Goal: Participate in discussion

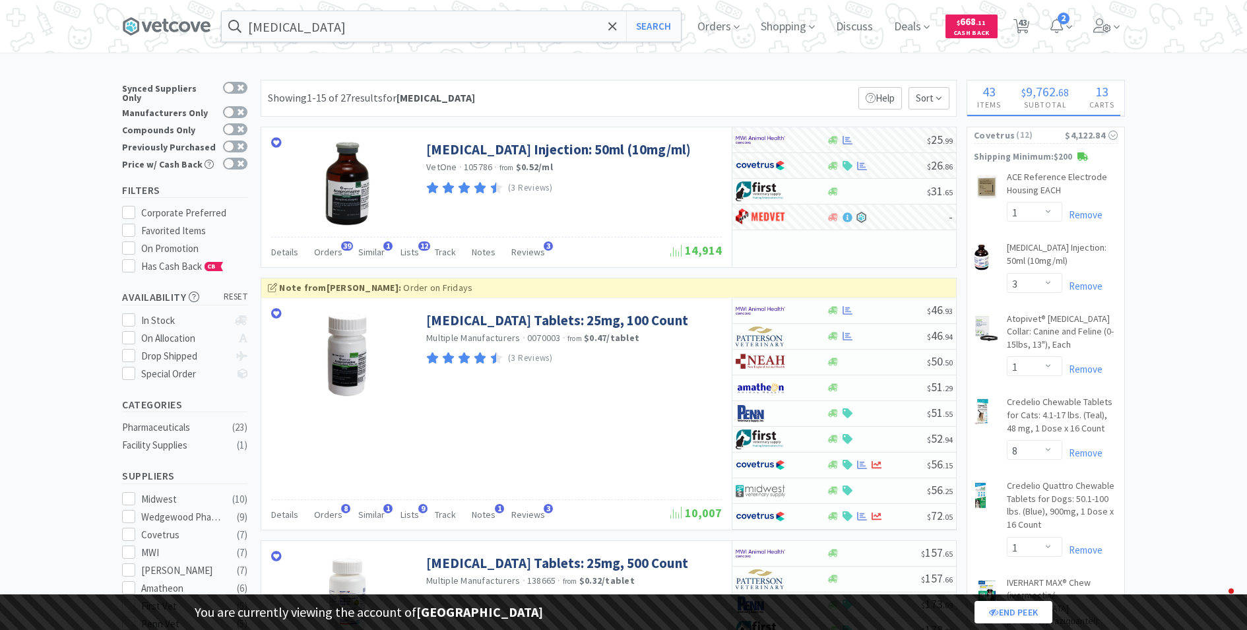
select select "1"
select select "3"
select select "1"
select select "8"
select select "1"
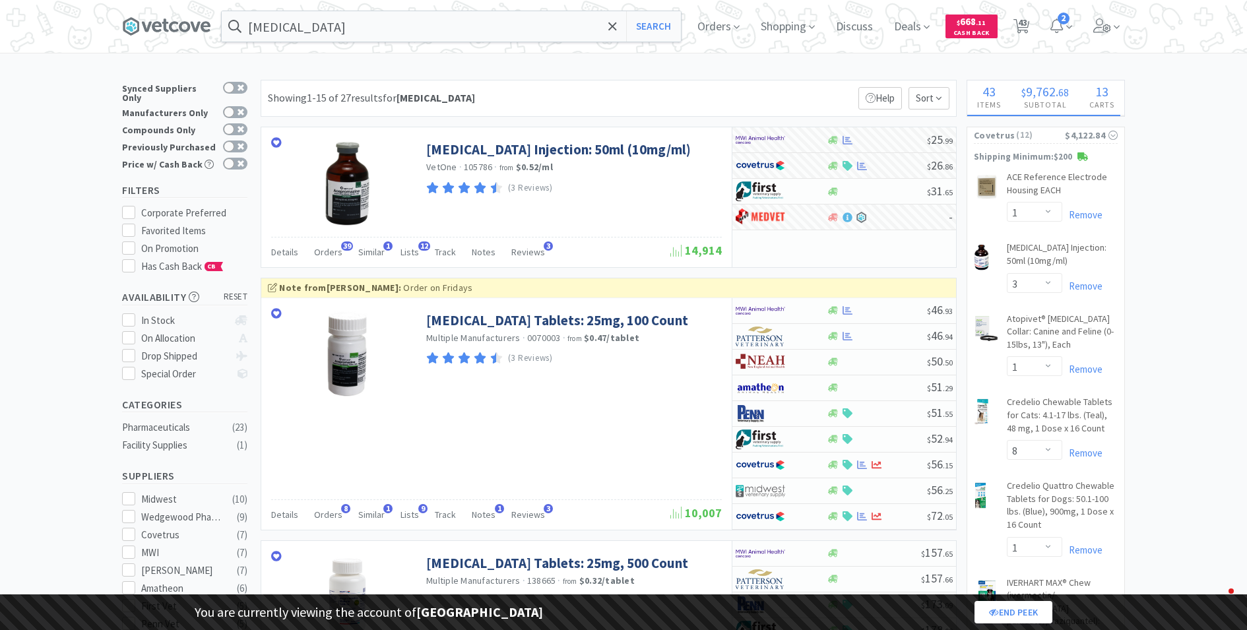
select select "1"
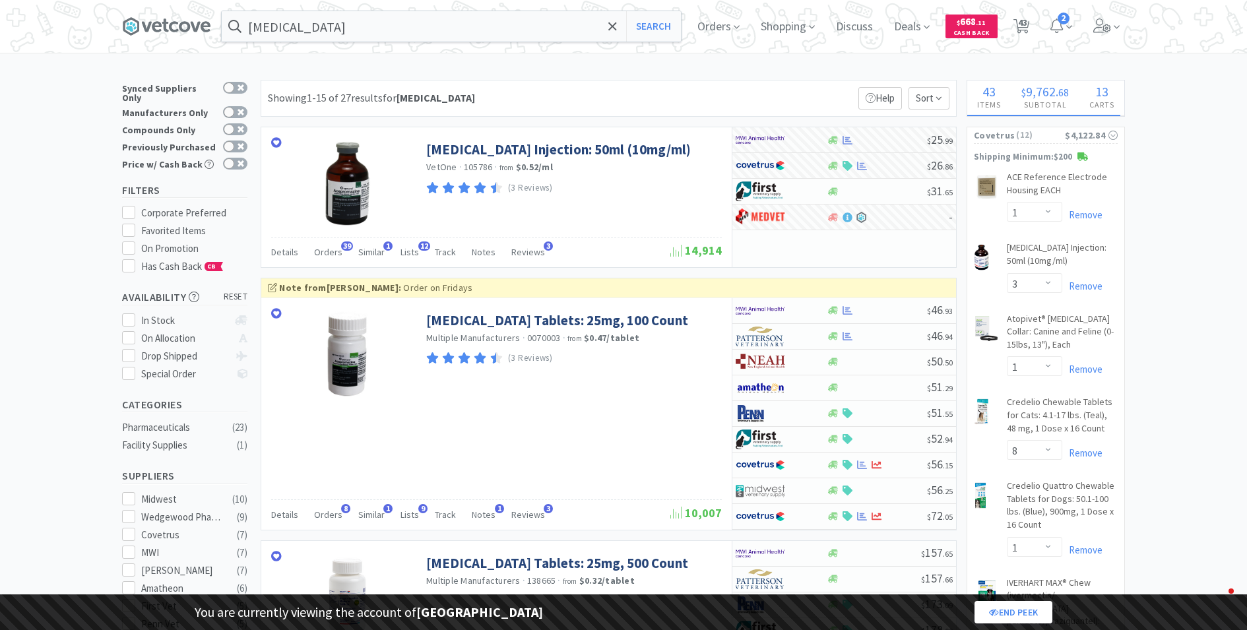
select select "2"
select select "1"
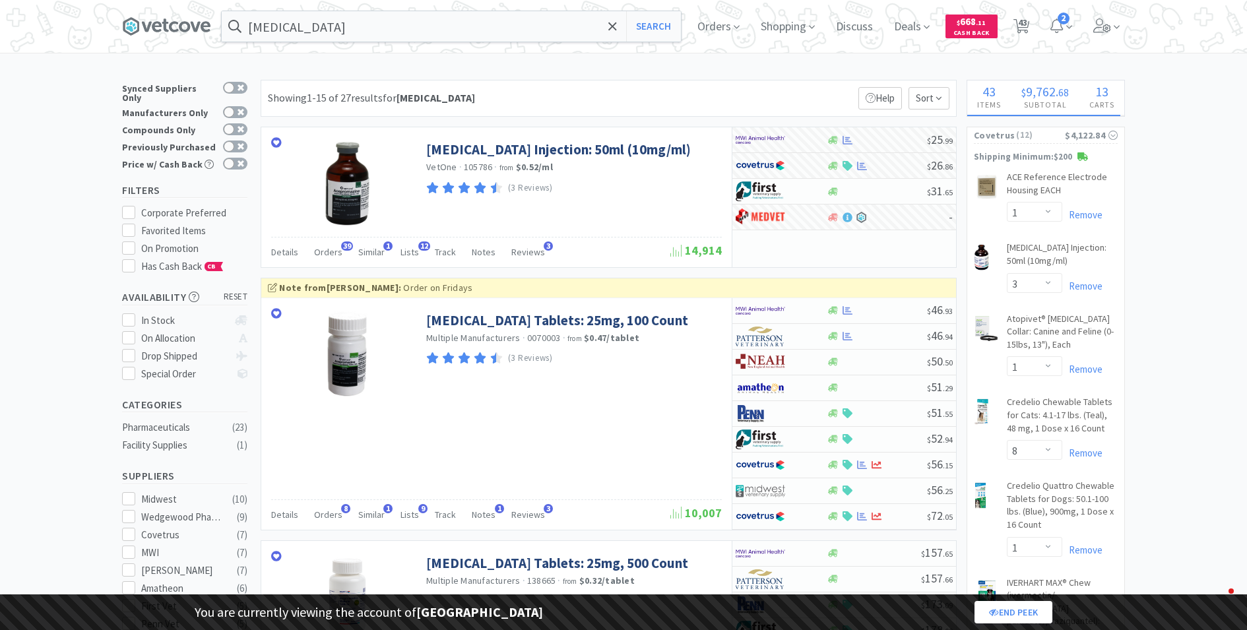
select select "2"
select select "1"
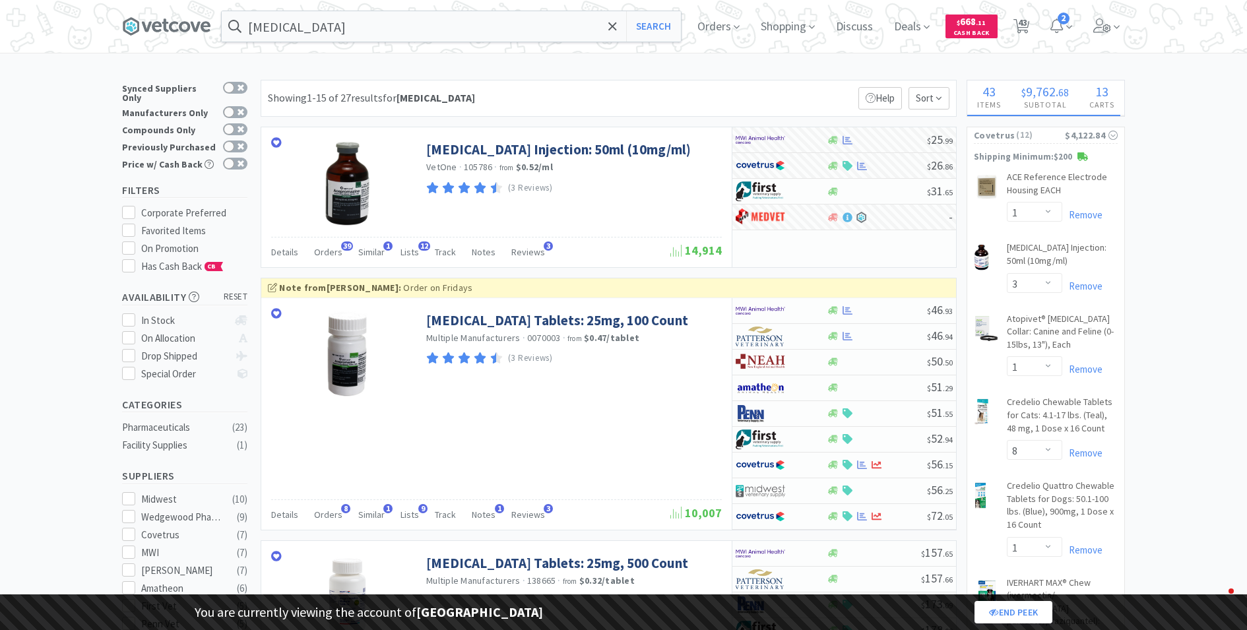
select select "1"
select select "5"
select select "2"
select select "1"
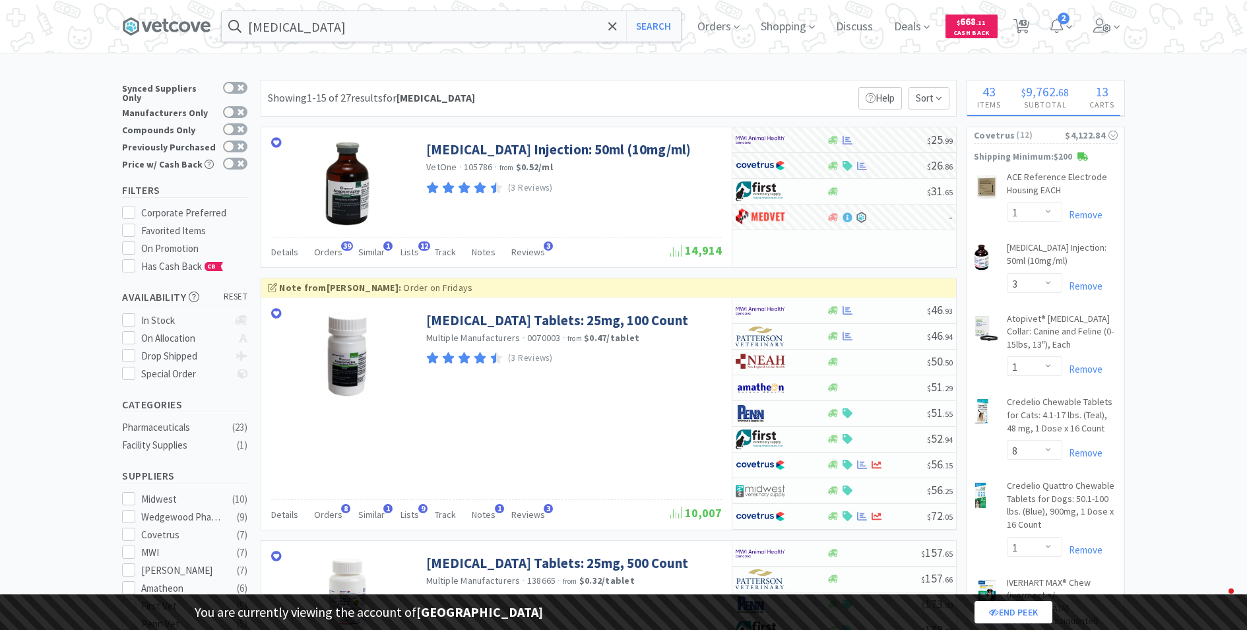
select select "1"
select select "4"
select select "2"
select select "1"
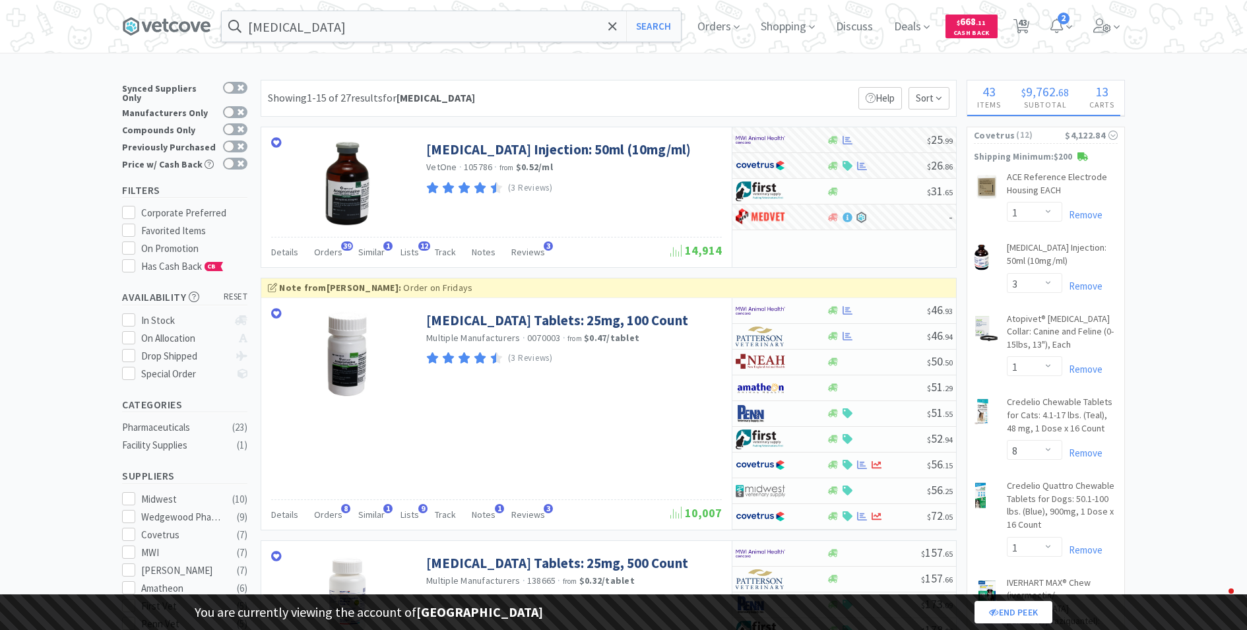
select select "1"
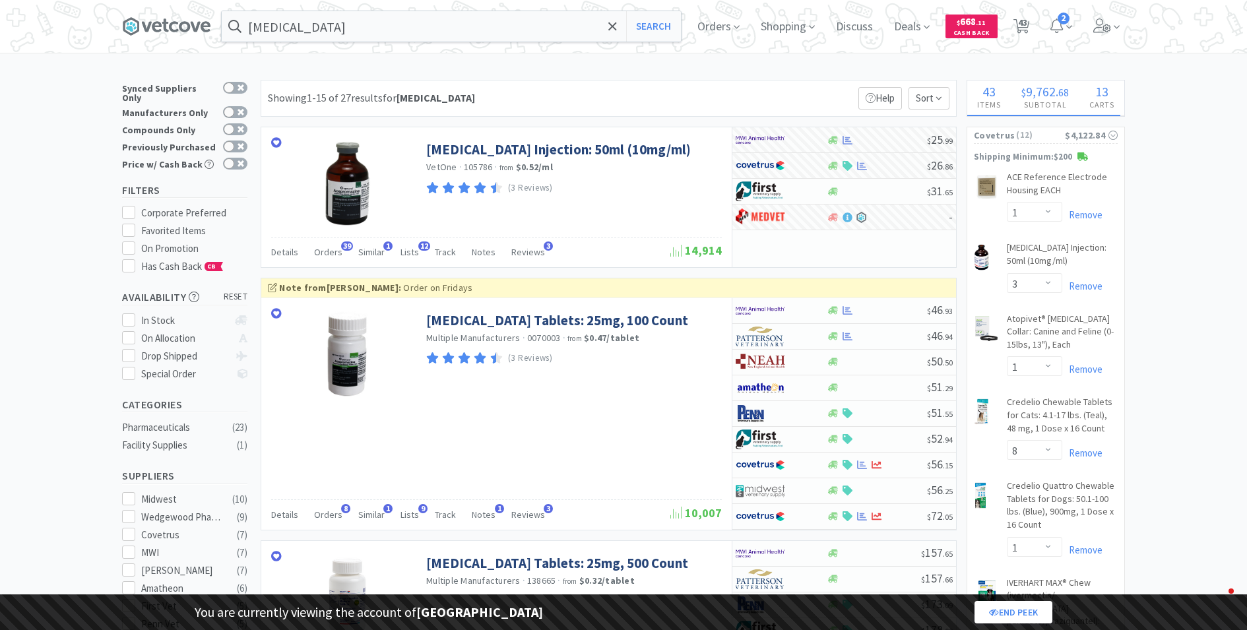
select select "3"
select select "2"
select select "3"
select select "1"
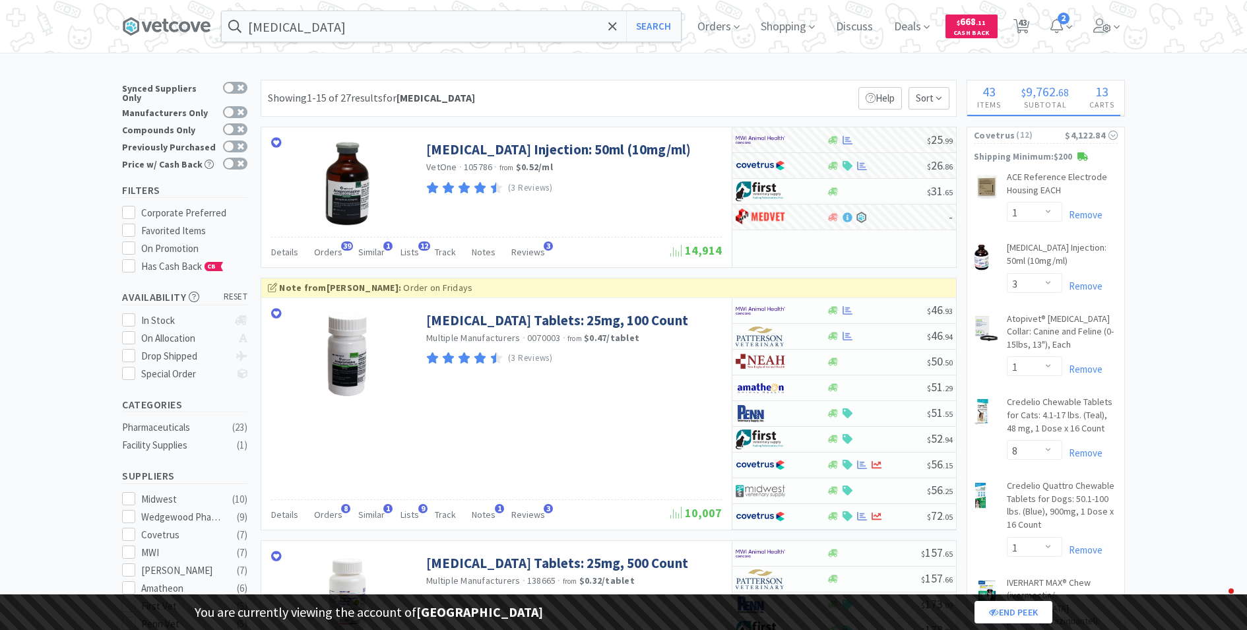
select select "1"
click at [848, 44] on span "Discuss" at bounding box center [854, 26] width 47 height 53
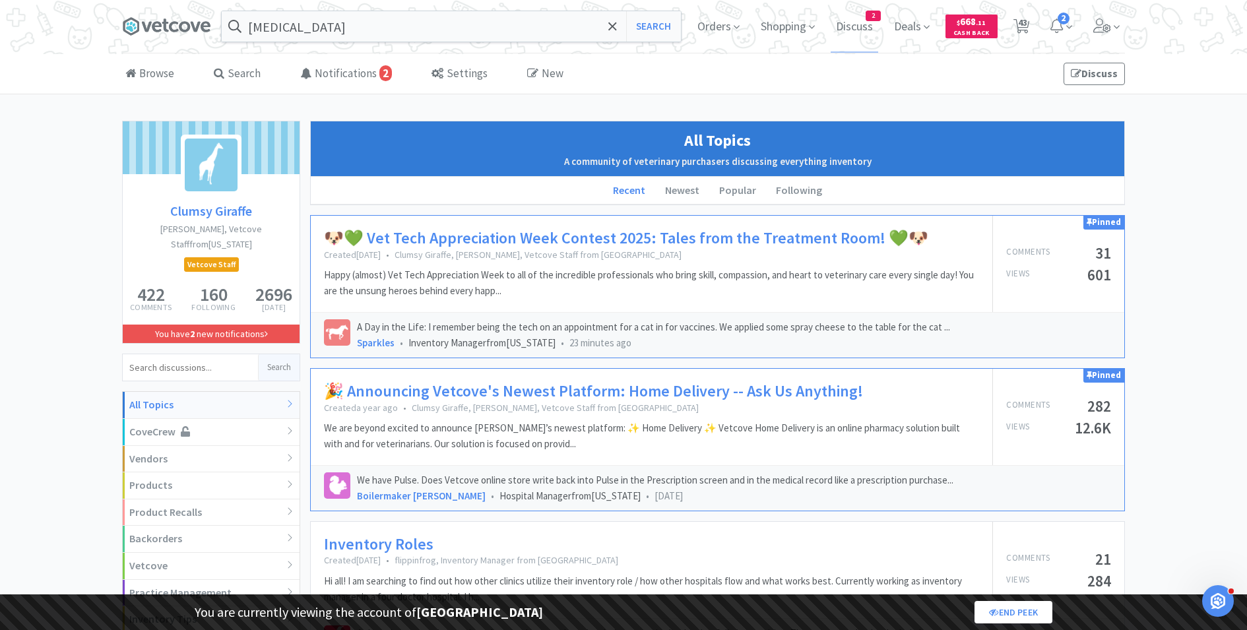
click at [631, 238] on link "🐶💚 Vet Tech Appreciation Week Contest 2025: Tales from the Treatment Room! 💚🐶" at bounding box center [626, 238] width 604 height 19
